Goal: Task Accomplishment & Management: Use online tool/utility

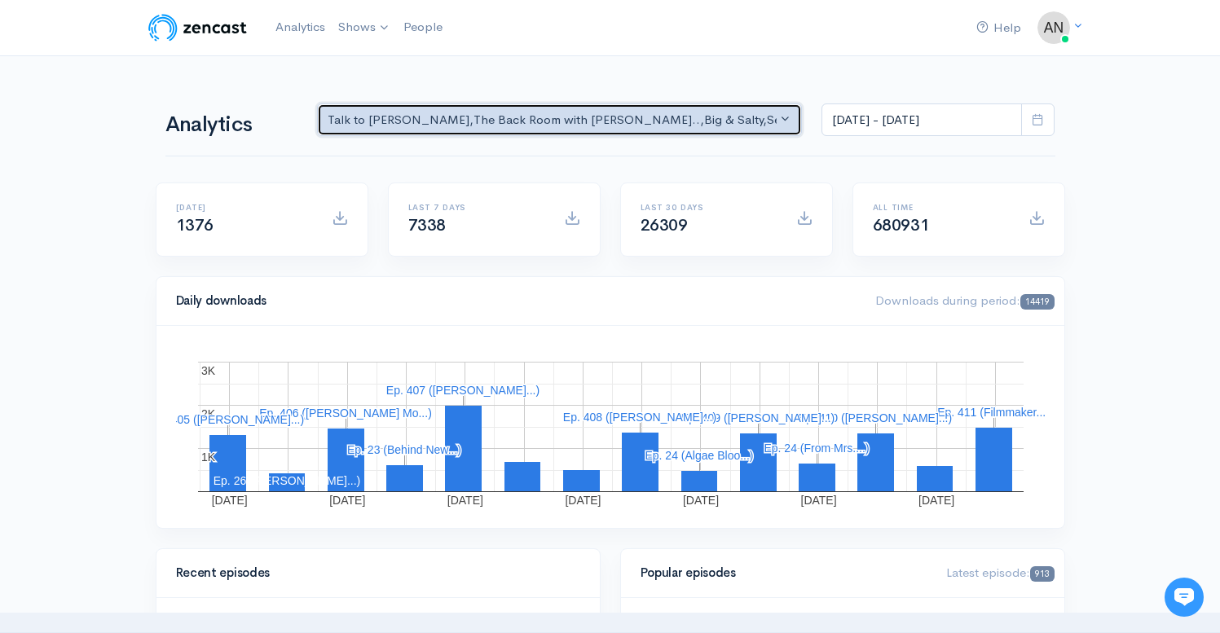
click at [591, 120] on div "Talk to [PERSON_NAME] , The Back Room with [PERSON_NAME].. , Big & Salty , Seri…" at bounding box center [552, 120] width 450 height 19
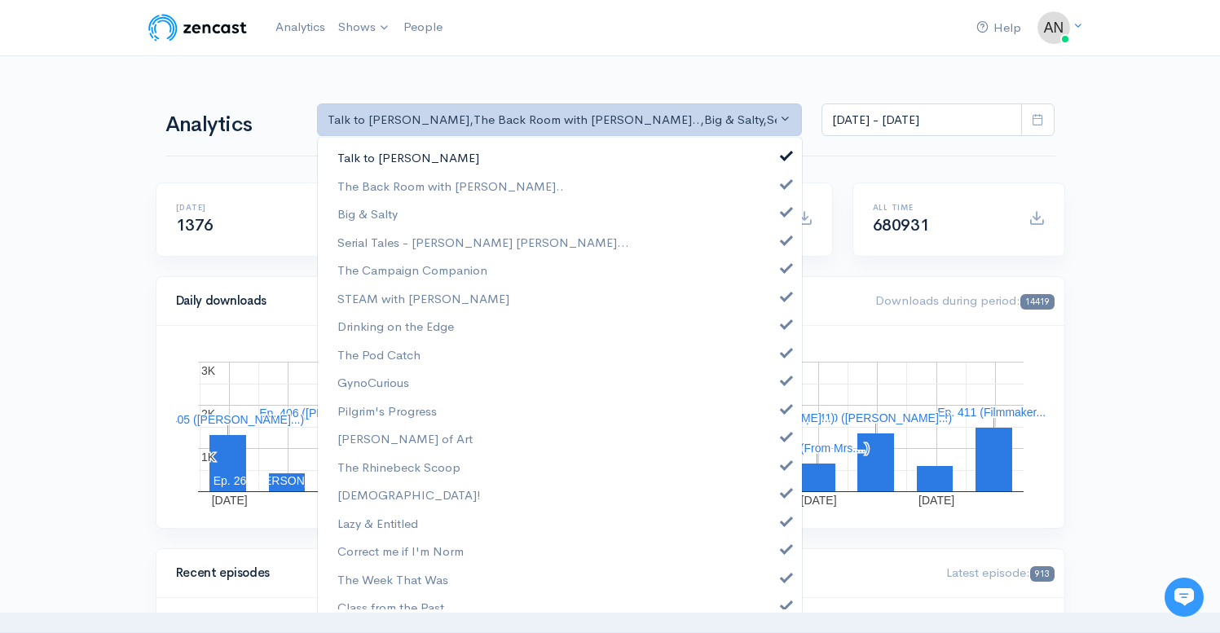
click at [783, 155] on span at bounding box center [786, 153] width 7 height 12
select select "10316"
click at [783, 211] on span at bounding box center [786, 210] width 7 height 12
click at [776, 248] on link "Serial Tales - [PERSON_NAME] [PERSON_NAME]..." at bounding box center [560, 242] width 484 height 29
click at [783, 270] on span at bounding box center [786, 266] width 7 height 12
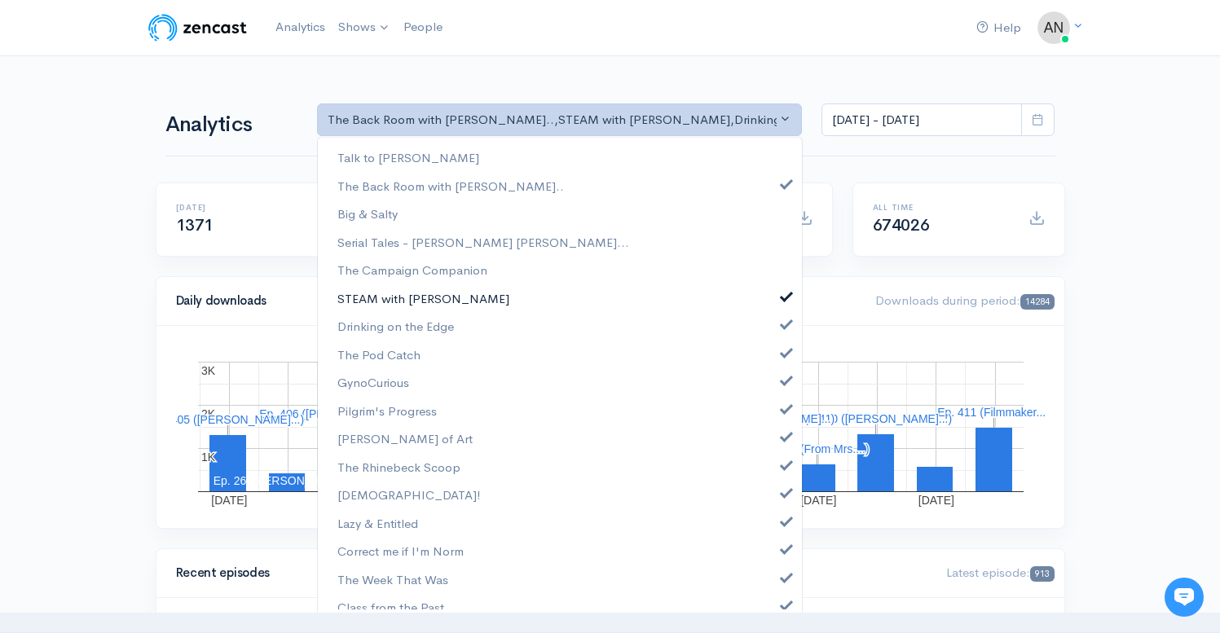
click at [771, 304] on link "STEAM with [PERSON_NAME]" at bounding box center [560, 298] width 484 height 29
click at [783, 320] on span at bounding box center [786, 322] width 7 height 12
click at [783, 353] on span at bounding box center [786, 351] width 7 height 12
click at [775, 393] on link "GynoCurious" at bounding box center [560, 382] width 484 height 29
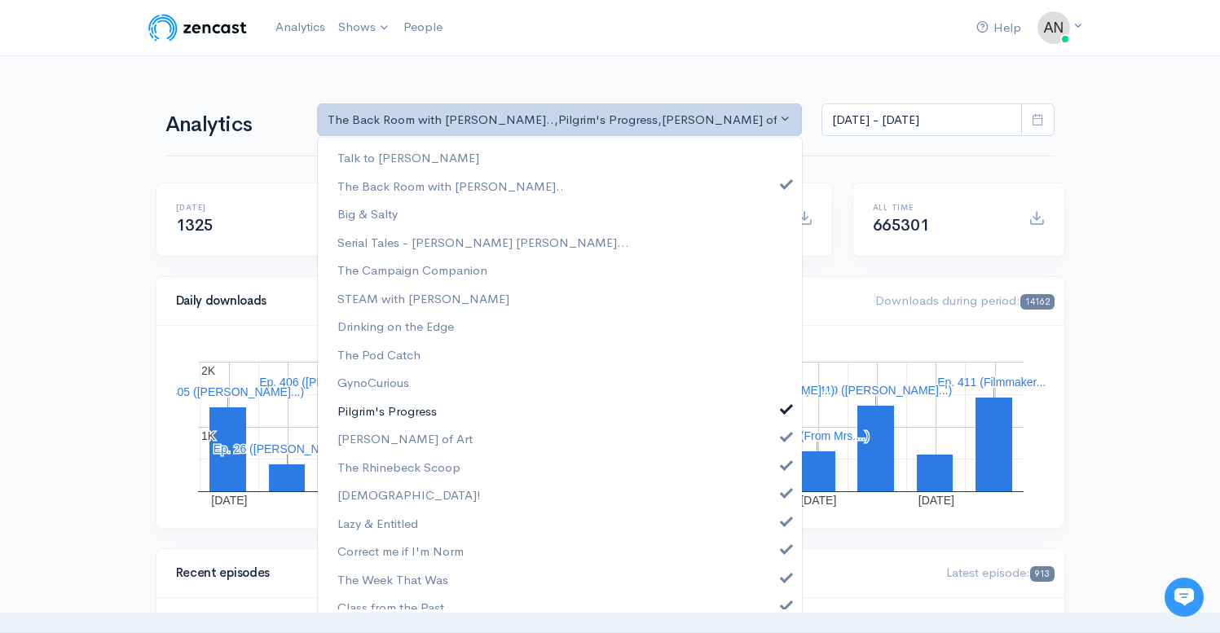
click at [783, 410] on span at bounding box center [786, 407] width 7 height 12
click at [783, 434] on span at bounding box center [786, 434] width 7 height 12
click at [783, 468] on span at bounding box center [786, 463] width 7 height 12
click at [768, 499] on link "[DEMOGRAPHIC_DATA]!" at bounding box center [560, 495] width 484 height 29
click at [783, 520] on span at bounding box center [786, 519] width 7 height 12
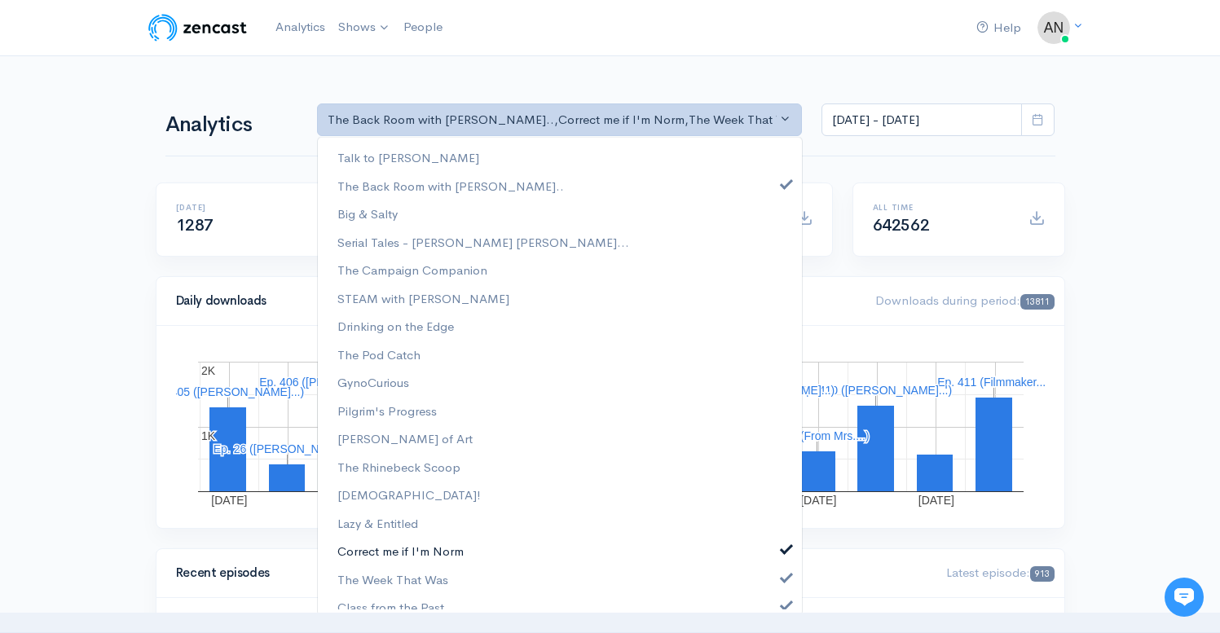
click at [783, 550] on span at bounding box center [786, 547] width 7 height 12
click at [775, 586] on link "The Week That Was" at bounding box center [560, 579] width 484 height 29
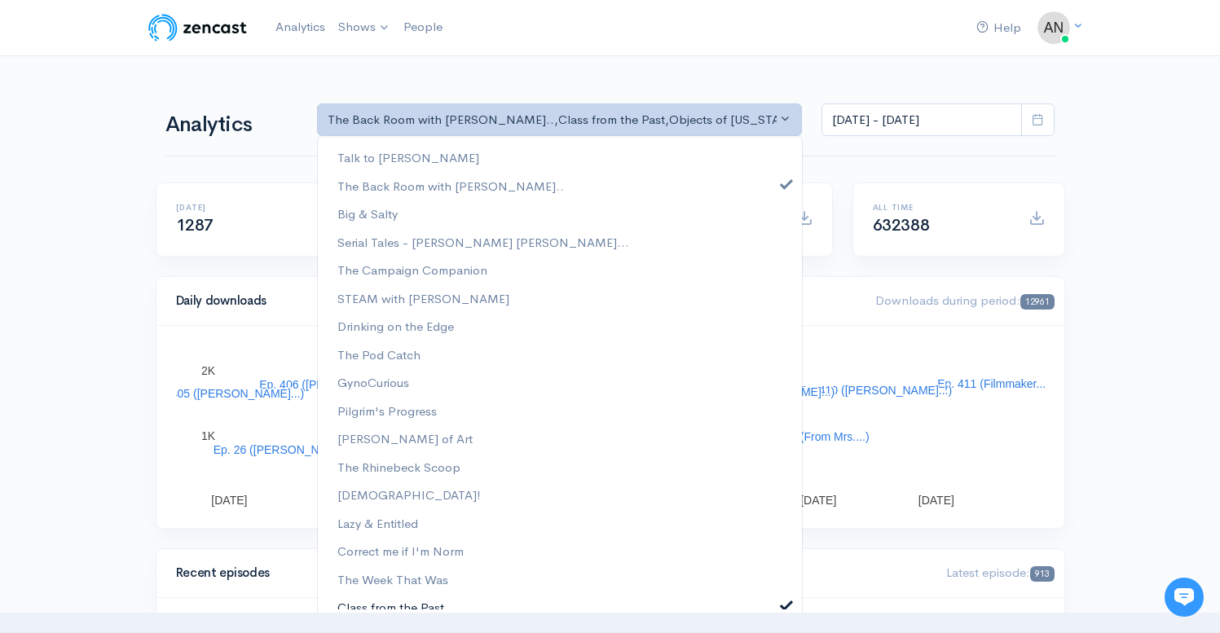
click at [783, 609] on span at bounding box center [786, 603] width 7 height 12
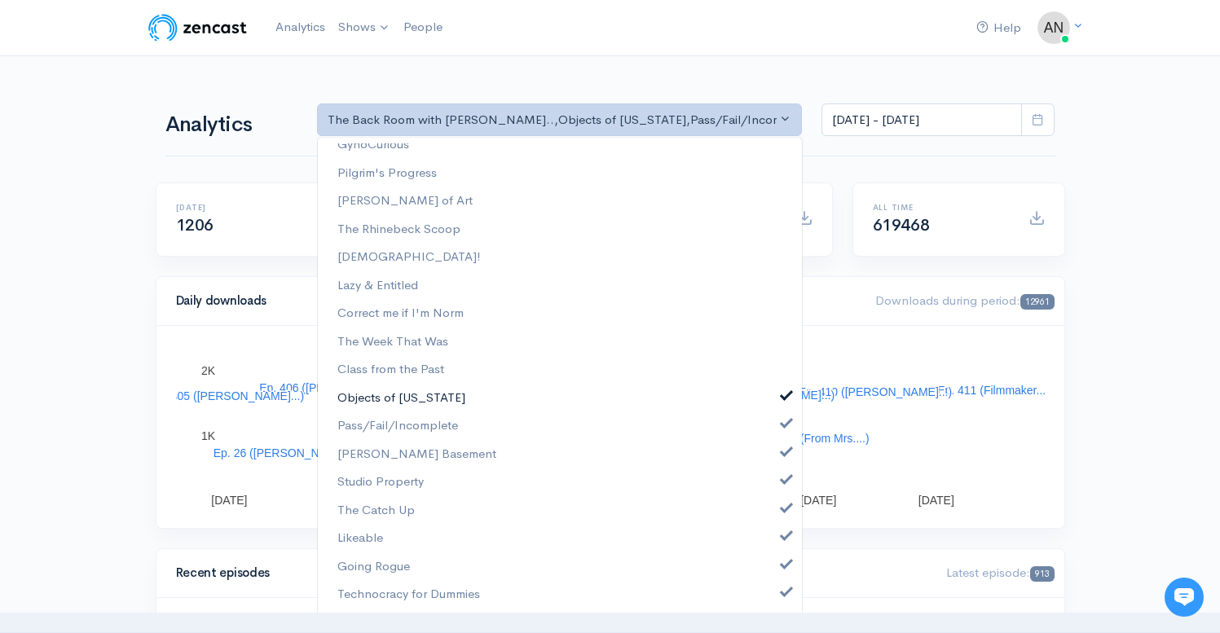
click at [783, 393] on span at bounding box center [786, 394] width 7 height 12
click at [783, 424] on span at bounding box center [786, 421] width 7 height 12
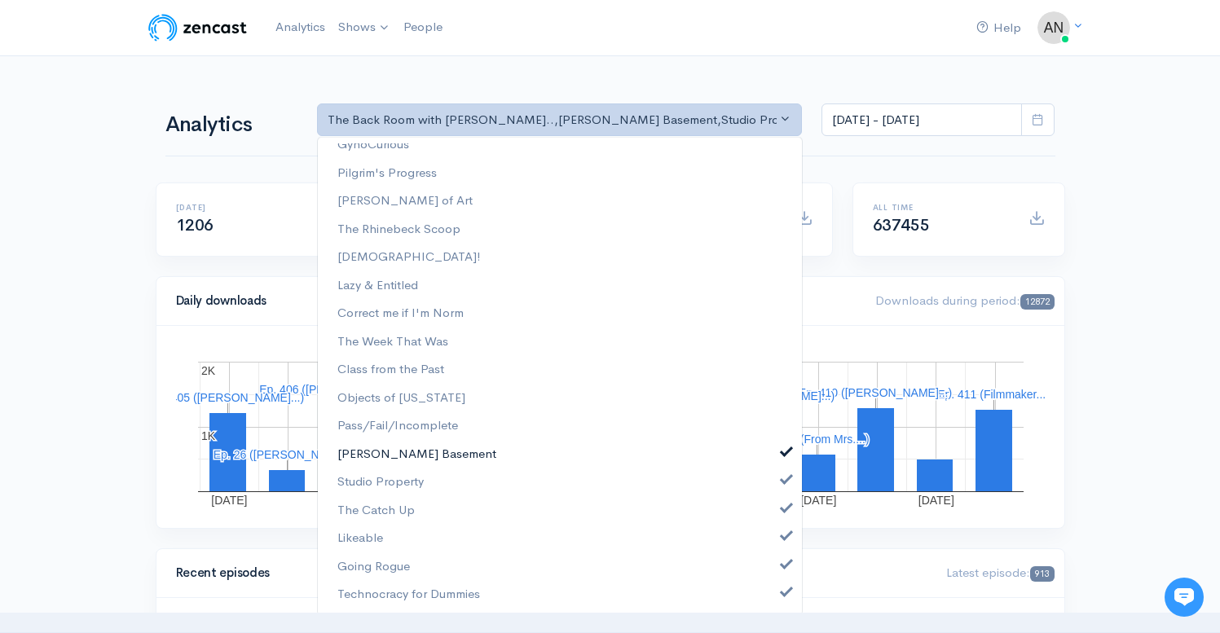
click at [768, 457] on link "[PERSON_NAME] Basement" at bounding box center [560, 454] width 484 height 29
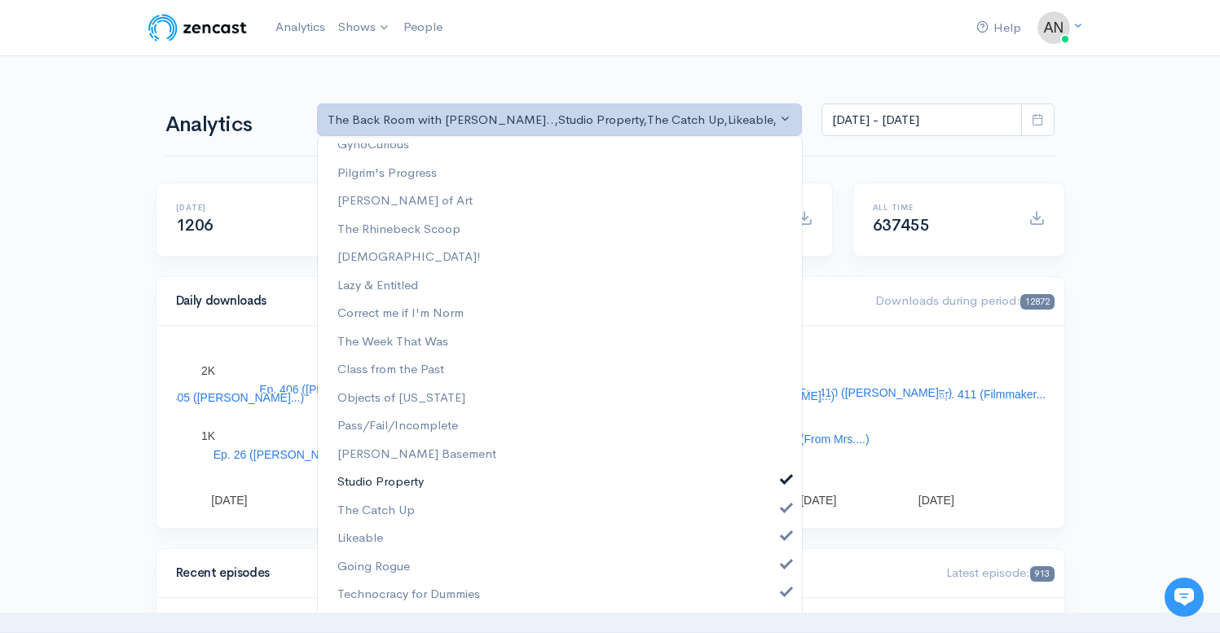
click at [768, 486] on link "Studio Property" at bounding box center [560, 482] width 484 height 29
click at [771, 522] on link "The Catch Up" at bounding box center [560, 510] width 484 height 29
click at [775, 545] on link "Likeable" at bounding box center [560, 538] width 484 height 29
click at [783, 565] on span at bounding box center [786, 562] width 7 height 12
click at [783, 587] on span at bounding box center [786, 590] width 7 height 12
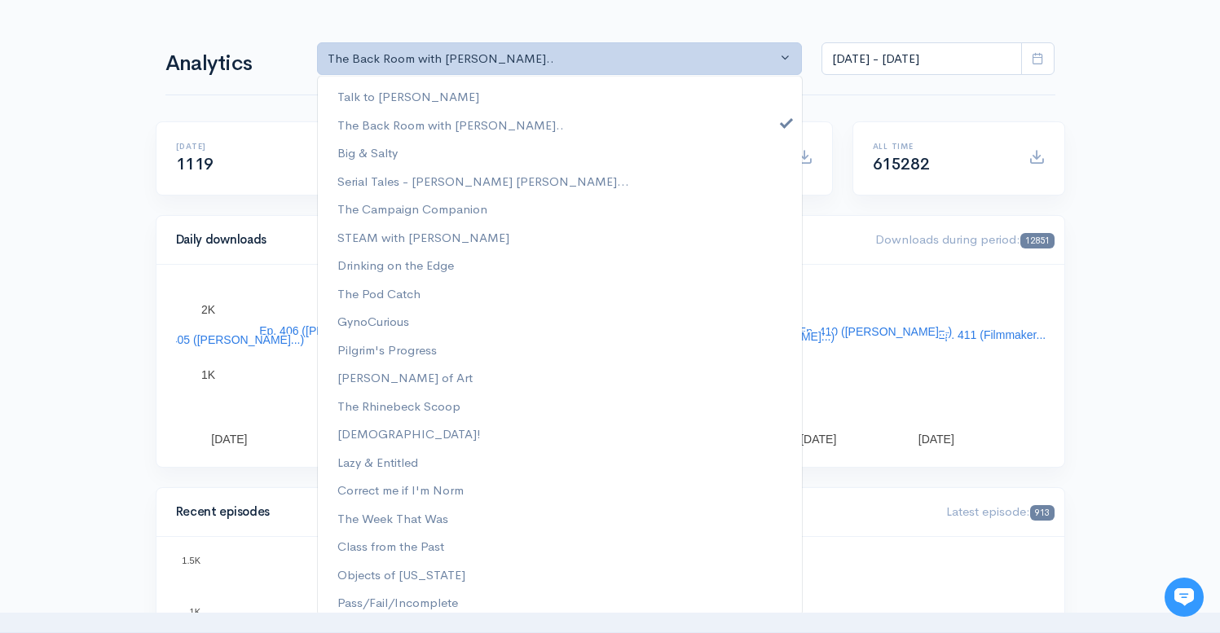
scroll to position [18, 0]
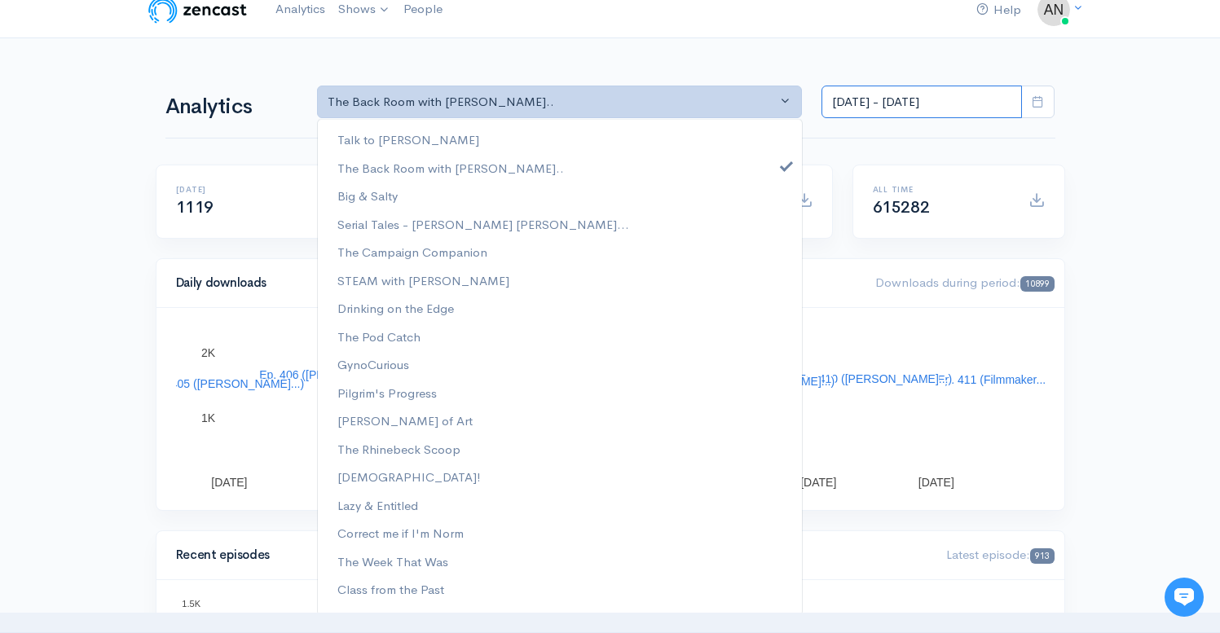
click at [909, 105] on input "[DATE] - [DATE]" at bounding box center [921, 102] width 200 height 33
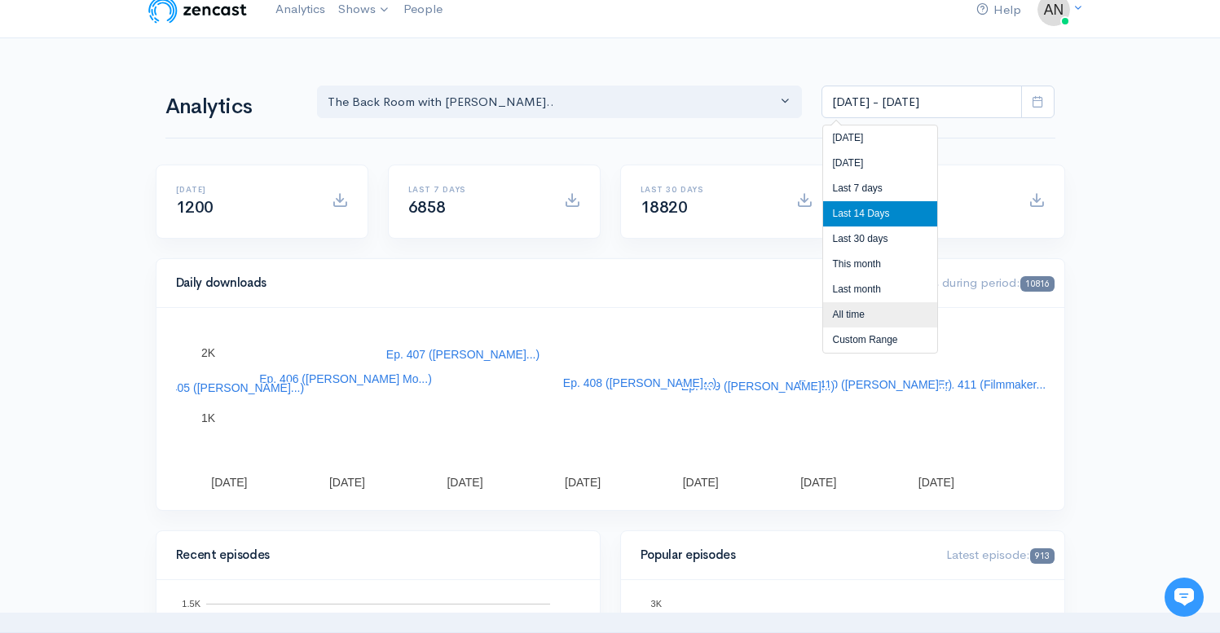
click at [852, 323] on li "All time" at bounding box center [880, 314] width 114 height 25
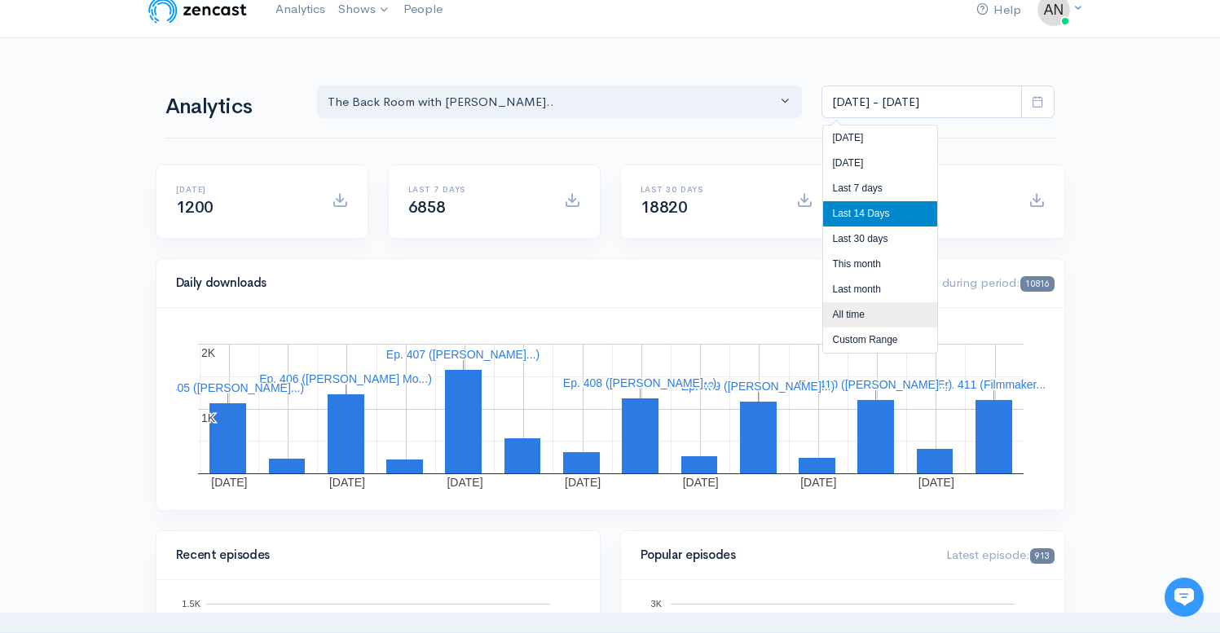
type input "[DATE] - [DATE]"
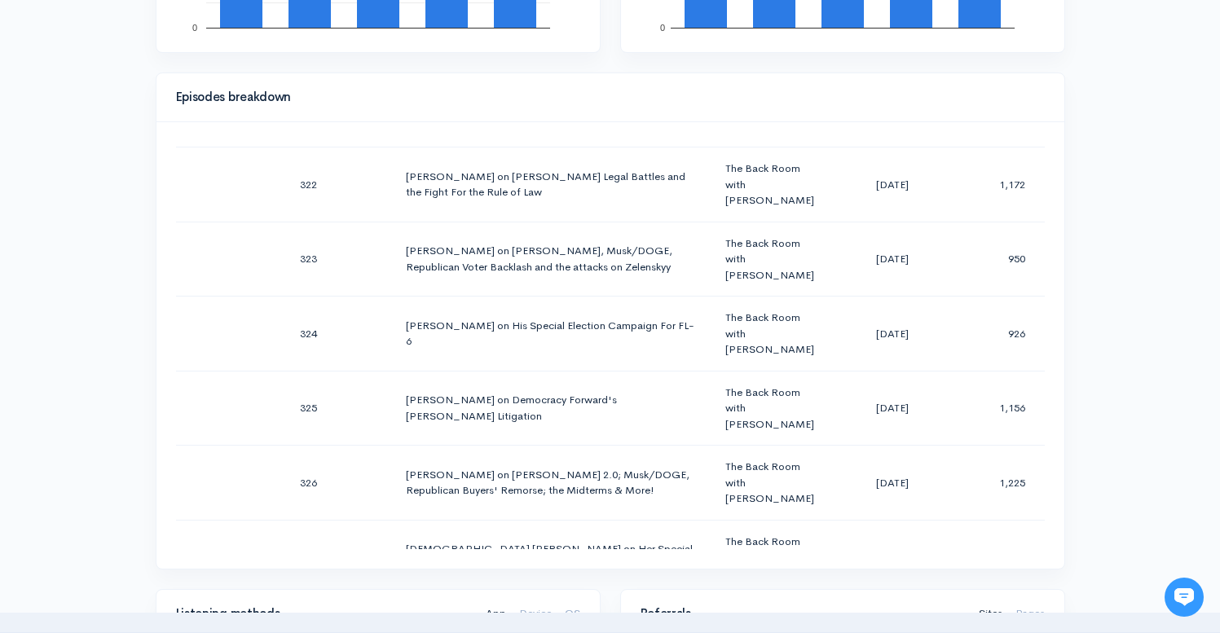
scroll to position [745, 0]
